Goal: Check status

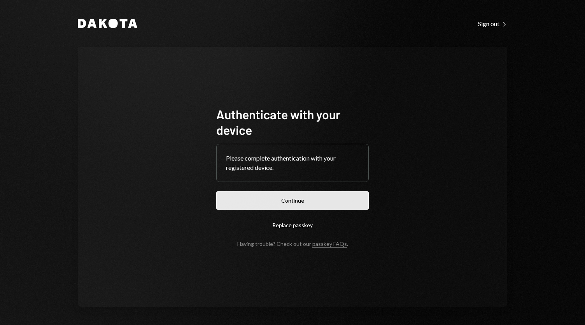
click at [297, 203] on button "Continue" at bounding box center [292, 200] width 153 height 18
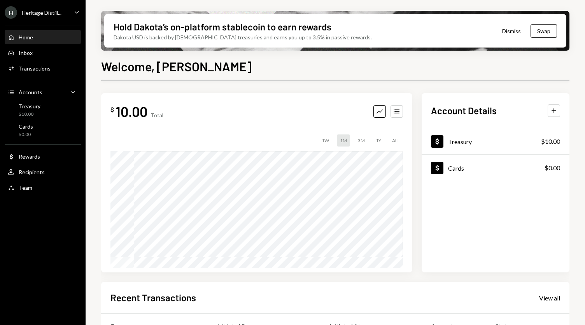
scroll to position [45, 0]
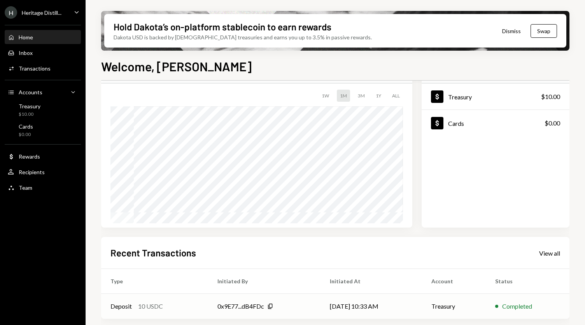
click at [363, 304] on td "[DATE] 10:33 AM" at bounding box center [371, 305] width 101 height 25
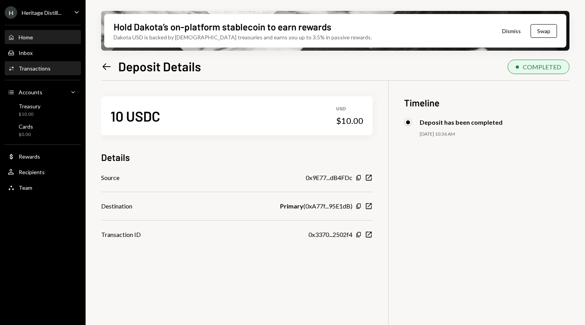
click at [29, 40] on div "Home Home" at bounding box center [20, 37] width 25 height 7
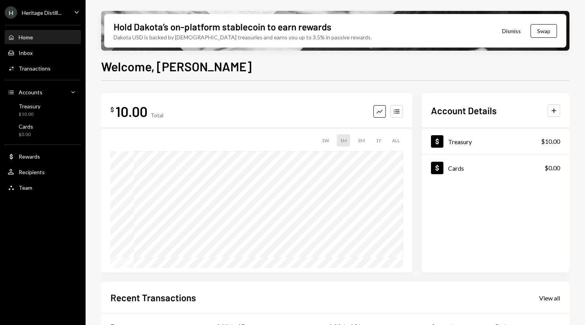
scroll to position [45, 0]
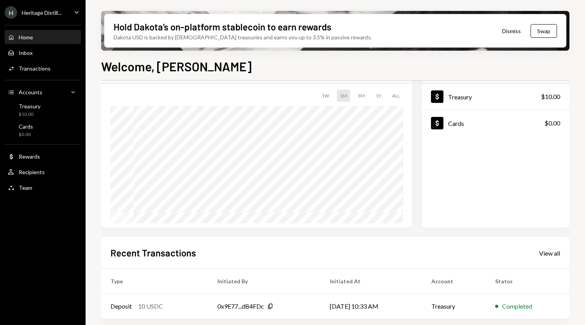
click at [35, 34] on div "Home Home" at bounding box center [43, 37] width 70 height 7
